Goal: Transaction & Acquisition: Book appointment/travel/reservation

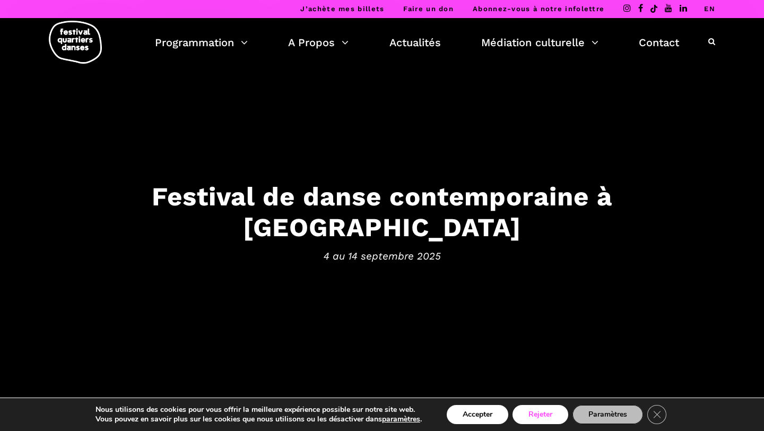
click at [547, 411] on button "Rejeter" at bounding box center [540, 414] width 56 height 19
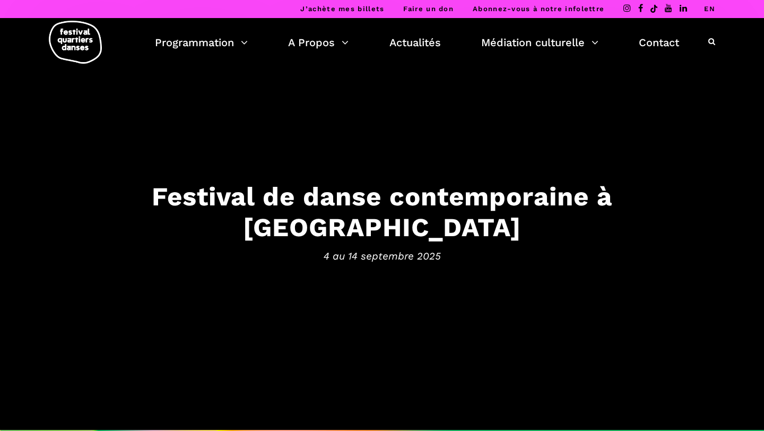
scroll to position [89, 0]
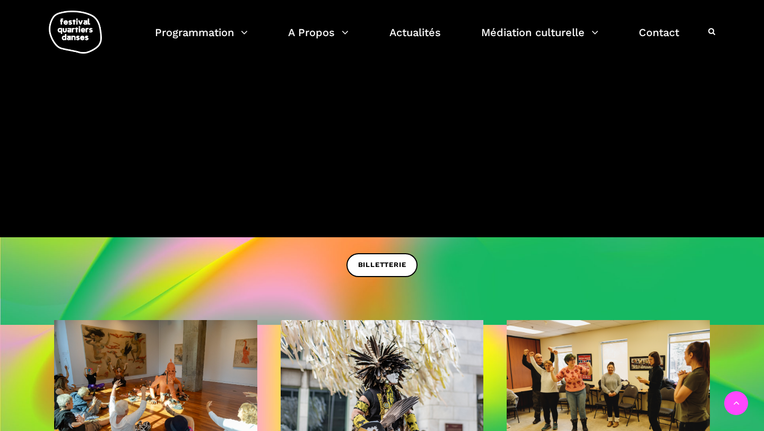
scroll to position [257, 0]
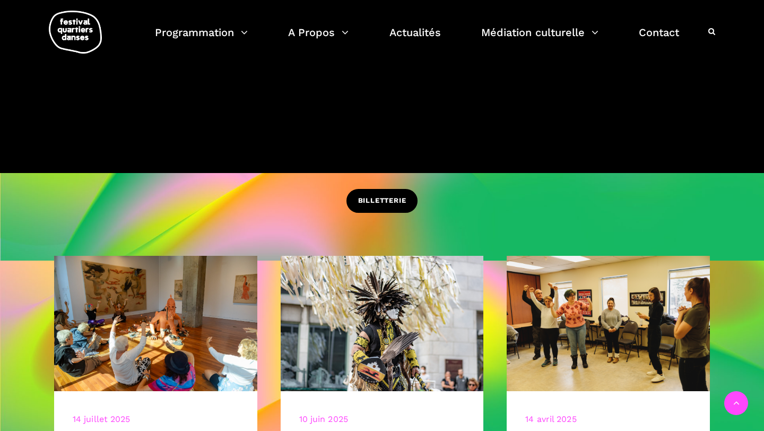
click at [369, 199] on span "BILLETTERIE" at bounding box center [382, 200] width 48 height 11
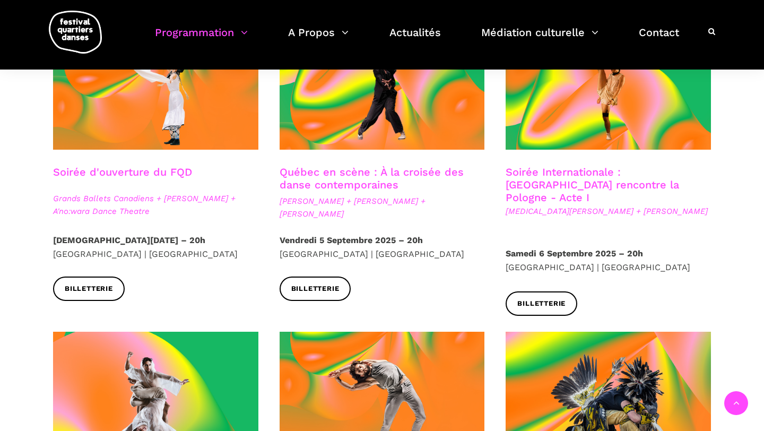
scroll to position [335, 0]
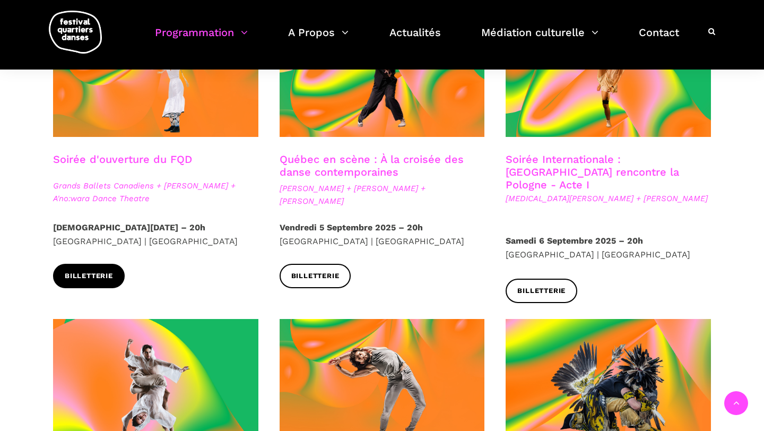
click at [109, 281] on span "Billetterie" at bounding box center [89, 275] width 48 height 11
